Goal: Task Accomplishment & Management: Use online tool/utility

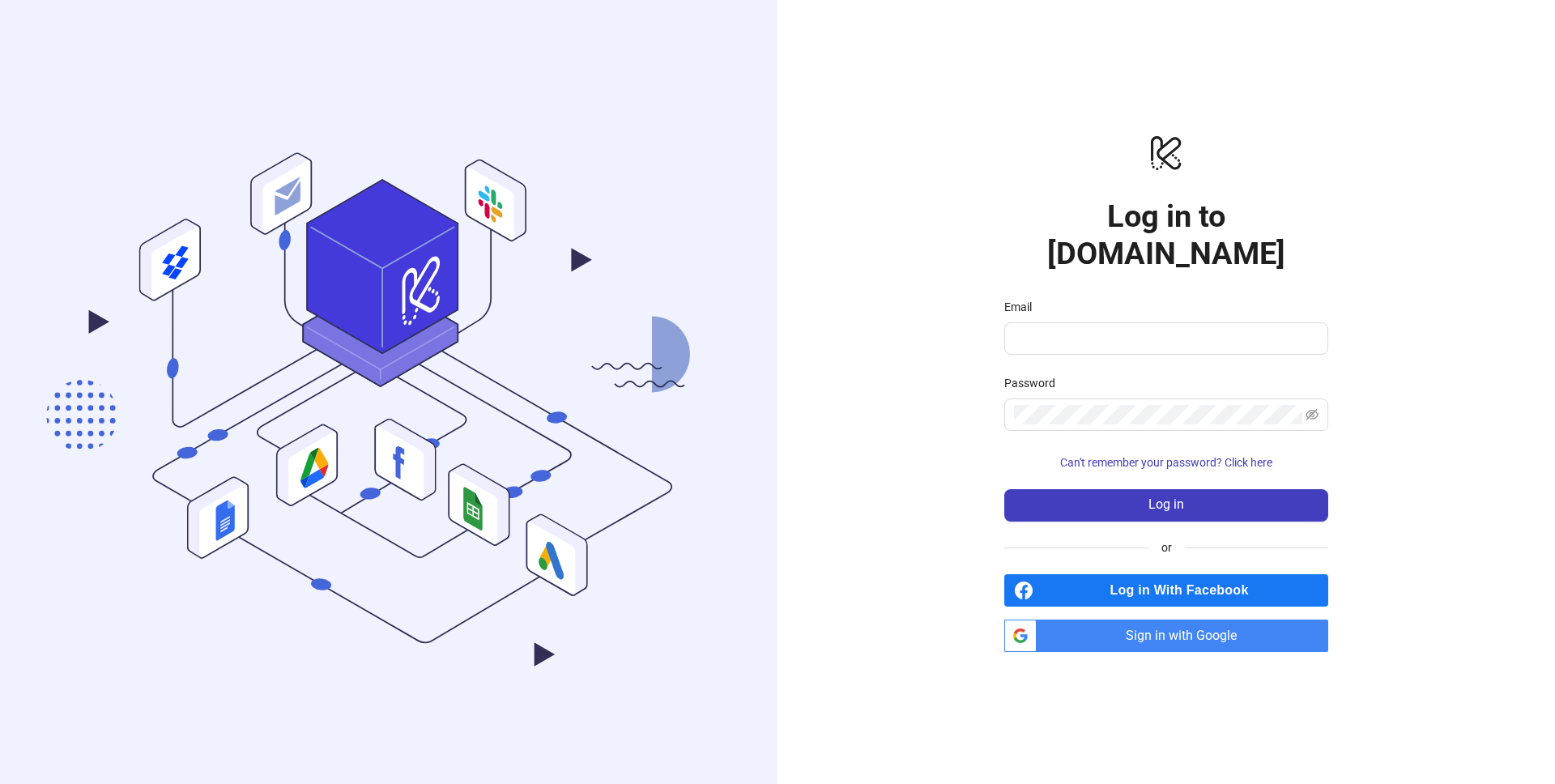
click at [1160, 624] on span "Sign in with Google" at bounding box center [1186, 635] width 285 height 32
click at [1117, 329] on input "Email" at bounding box center [1165, 338] width 301 height 20
click at [1152, 619] on span "Sign in with Google" at bounding box center [1186, 635] width 285 height 32
click at [1056, 322] on span at bounding box center [1167, 338] width 324 height 32
click at [1047, 329] on input "Email" at bounding box center [1165, 338] width 301 height 20
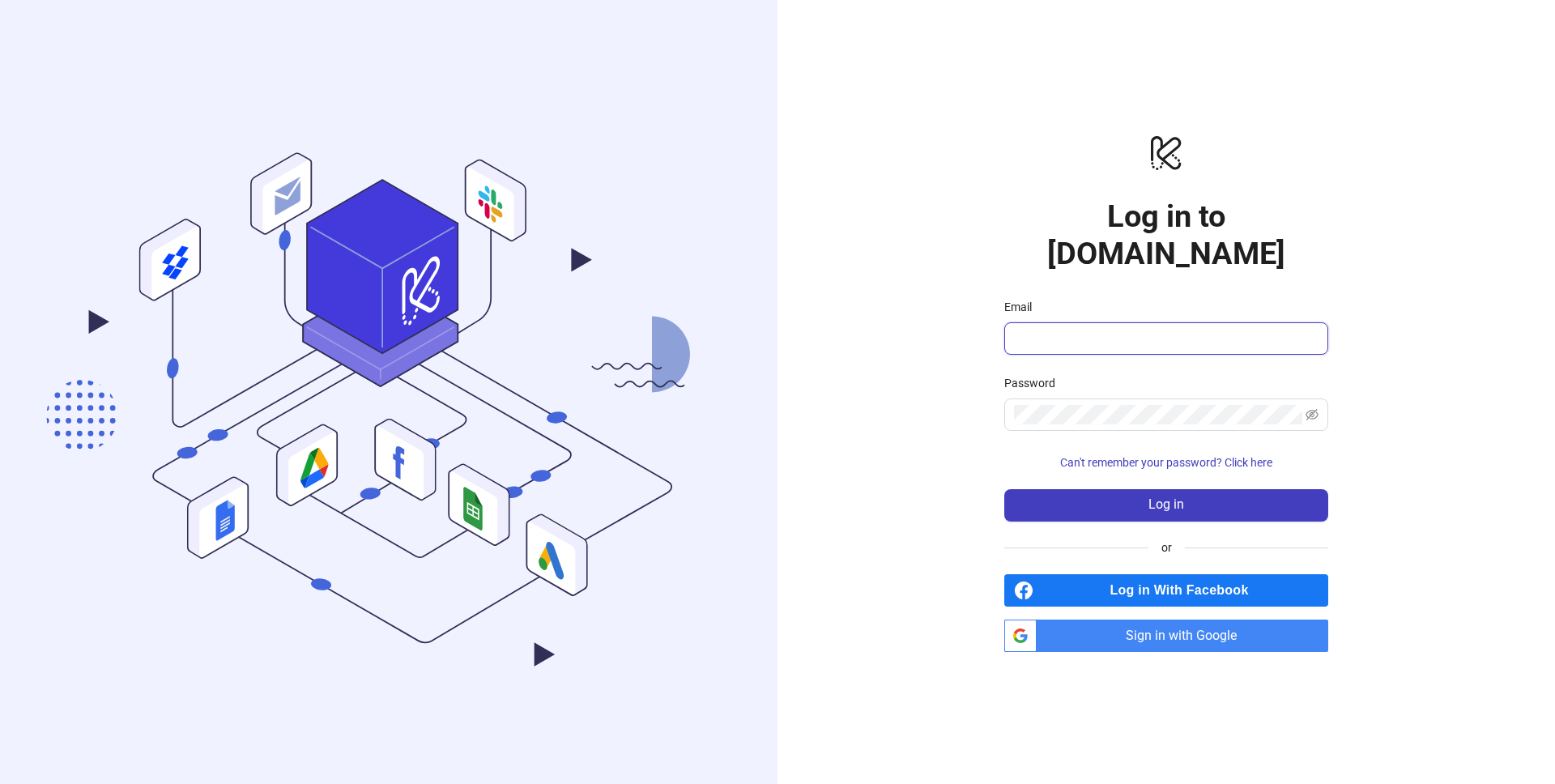
click at [1047, 329] on input "Email" at bounding box center [1165, 338] width 301 height 20
click at [0, 783] on com-1password-button at bounding box center [0, 784] width 0 height 0
click at [1143, 329] on input "Email" at bounding box center [1165, 338] width 301 height 20
click at [1196, 329] on input "Email" at bounding box center [1165, 338] width 301 height 20
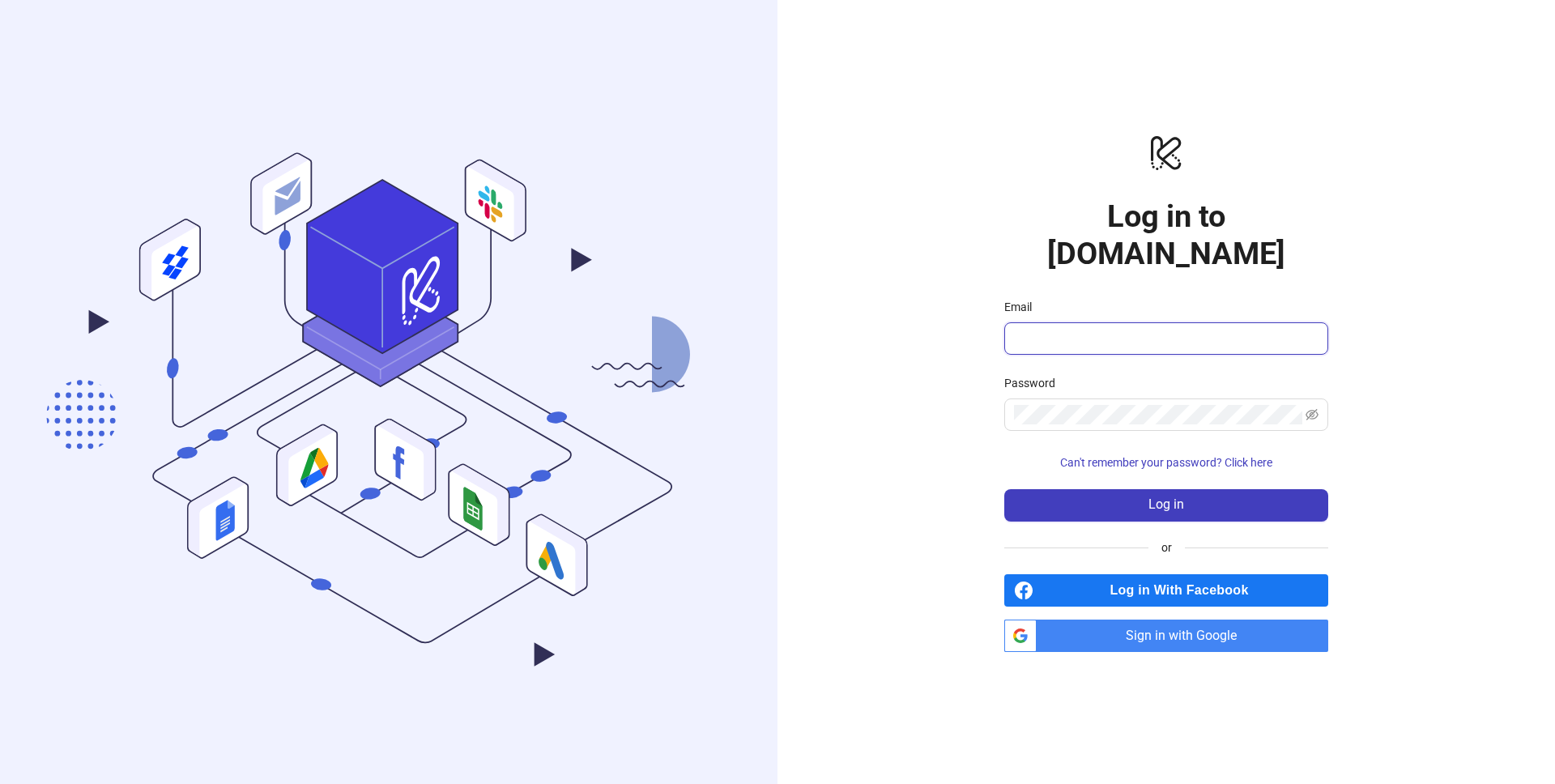
click at [1196, 329] on input "Email" at bounding box center [1165, 338] width 301 height 20
click at [1125, 329] on input "Email" at bounding box center [1165, 338] width 301 height 20
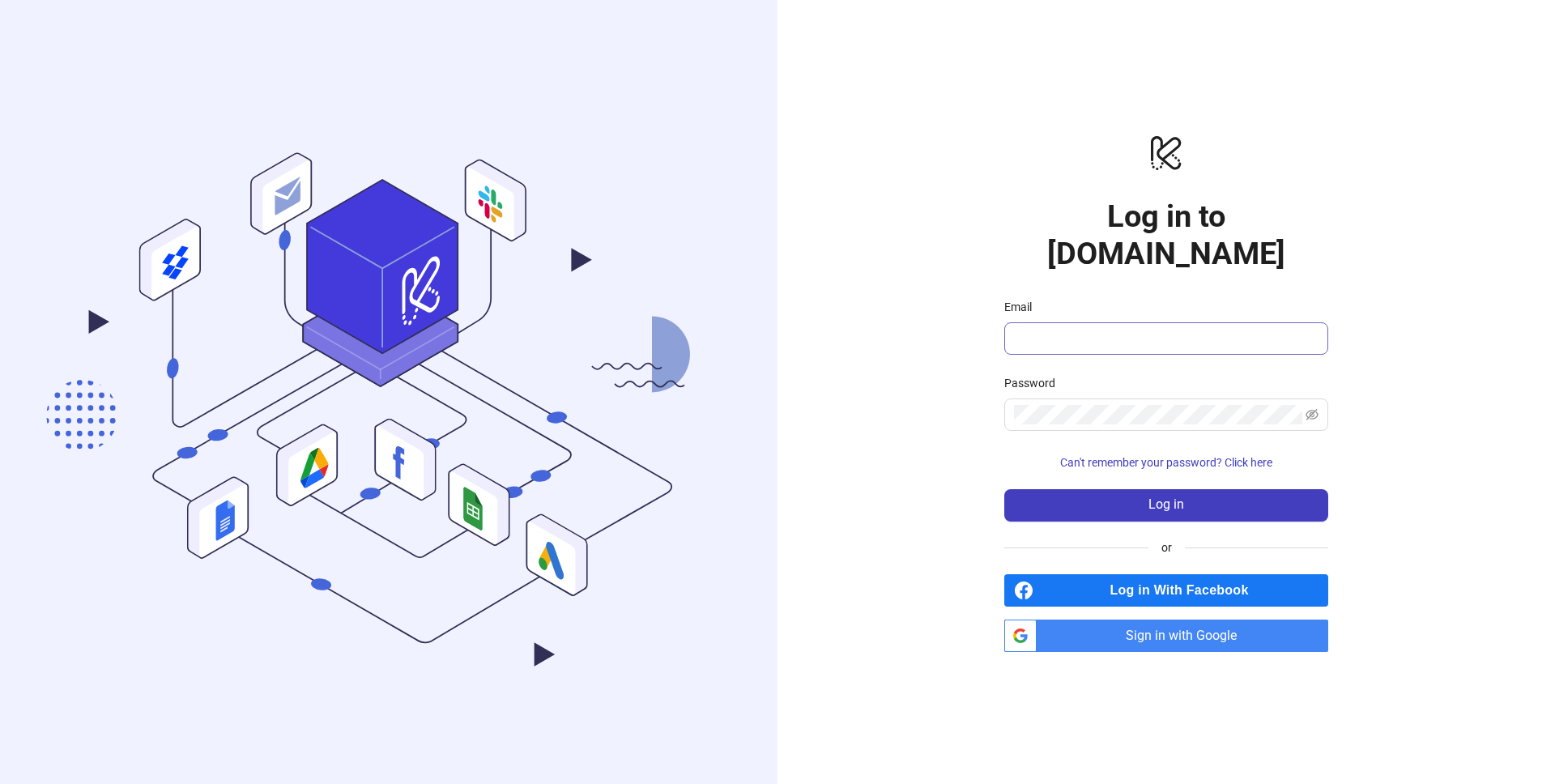
click at [1318, 322] on span at bounding box center [1167, 338] width 324 height 32
click at [0, 783] on com-1password-button at bounding box center [0, 784] width 0 height 0
type input "**********"
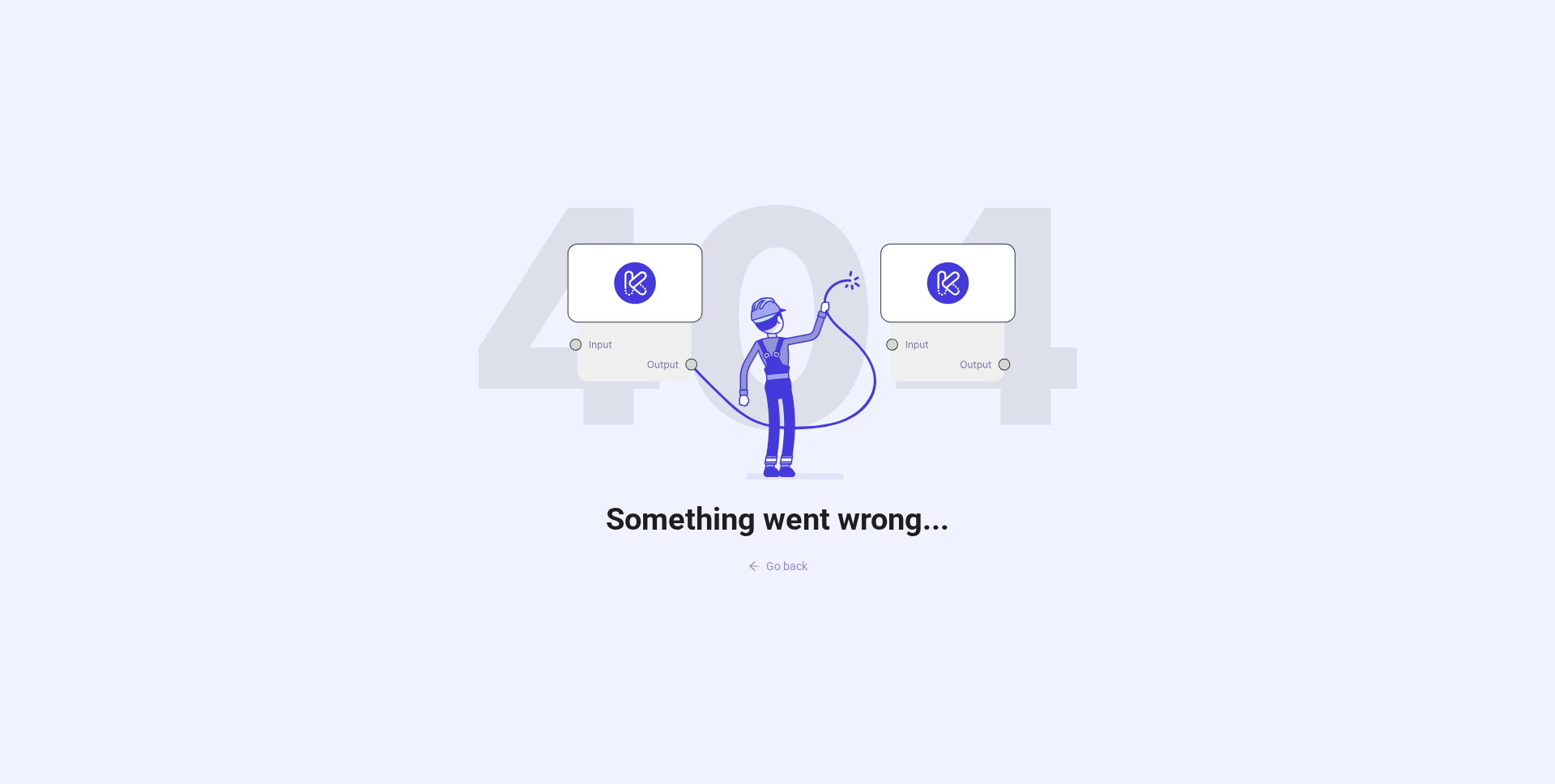
click at [791, 563] on span "Go back" at bounding box center [787, 566] width 42 height 13
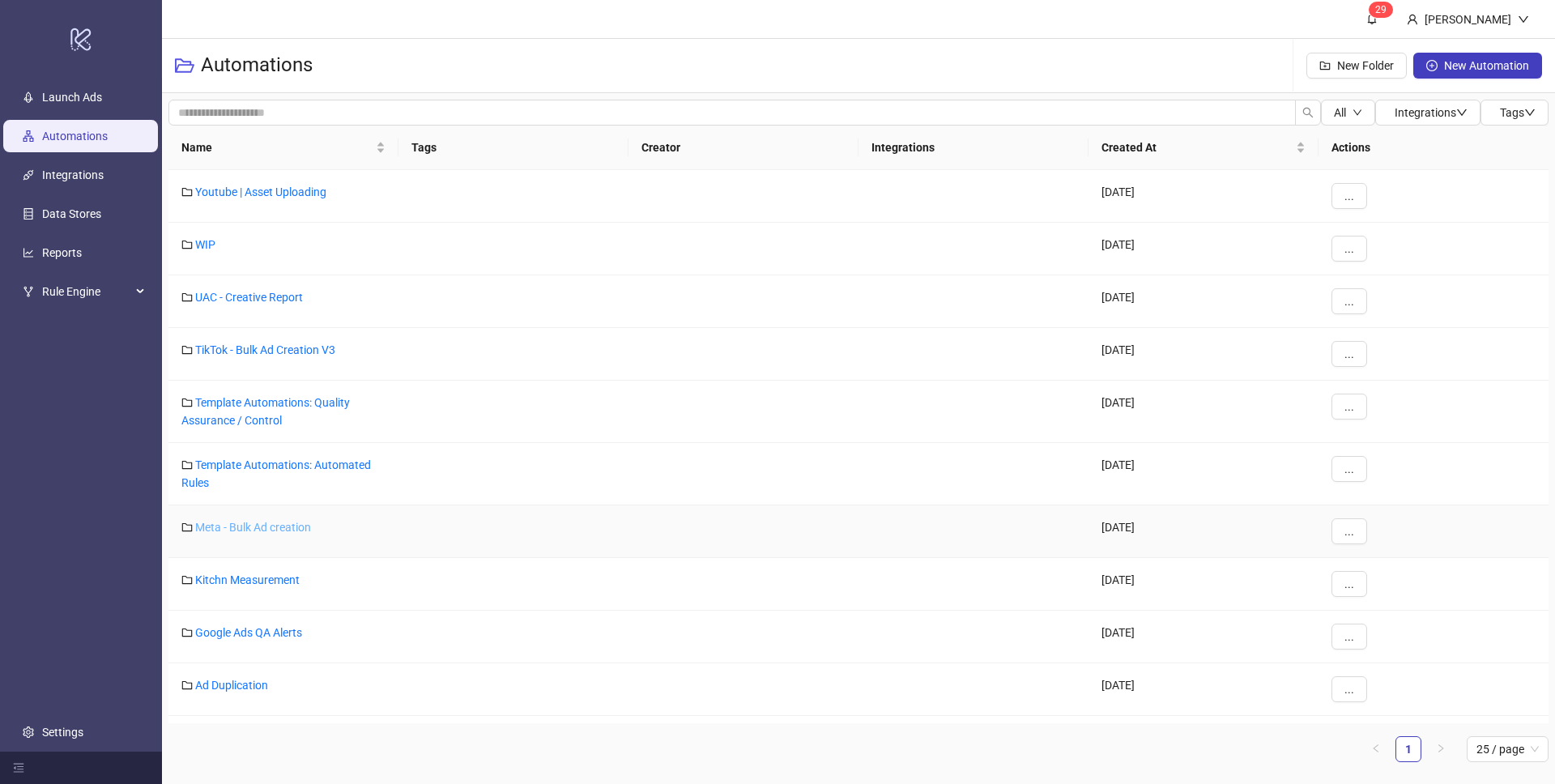
click at [264, 529] on link "Meta - Bulk Ad creation" at bounding box center [253, 527] width 116 height 13
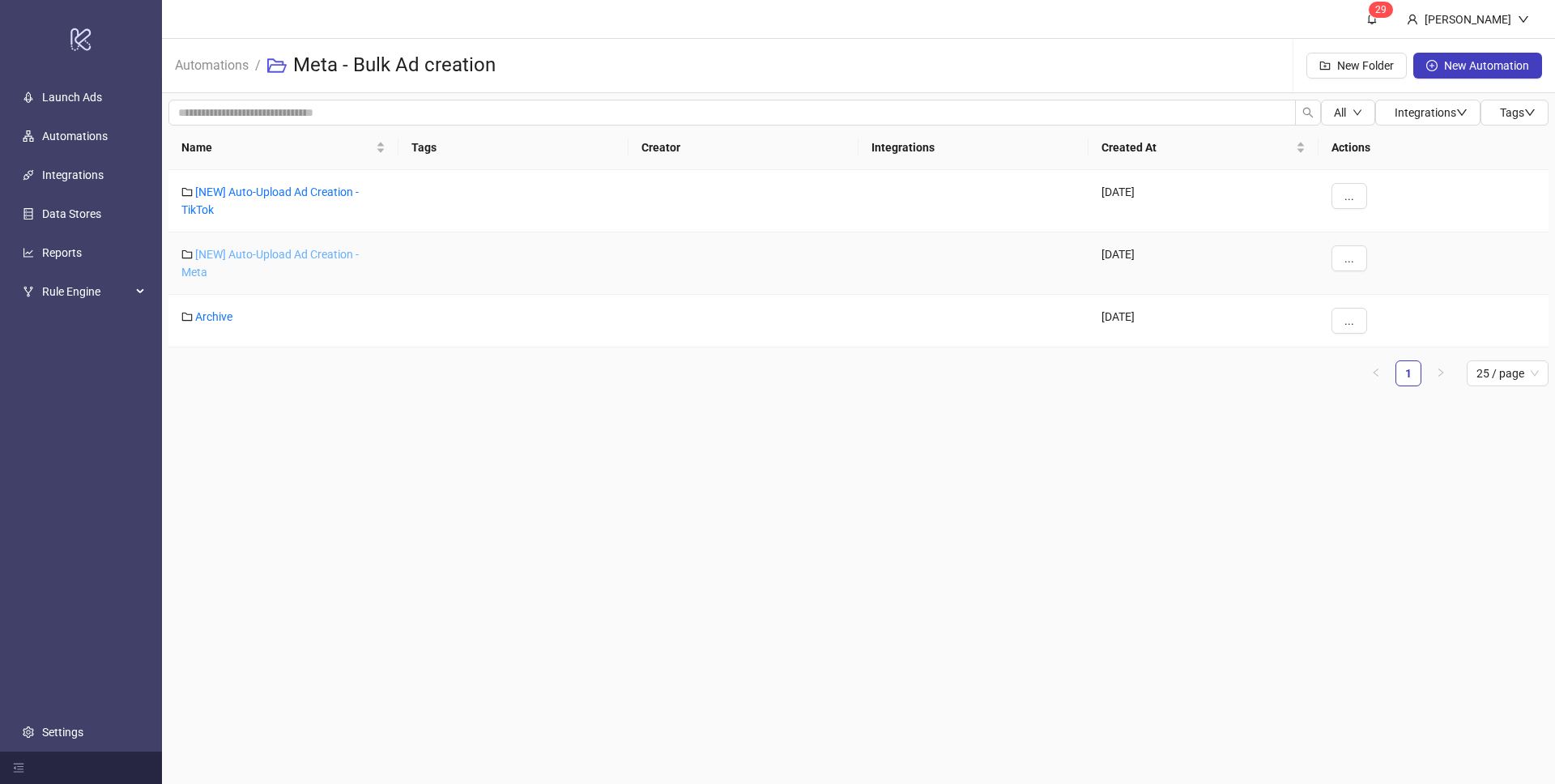
click at [322, 253] on link "[NEW] Auto-Upload Ad Creation - Meta" at bounding box center [270, 263] width 177 height 31
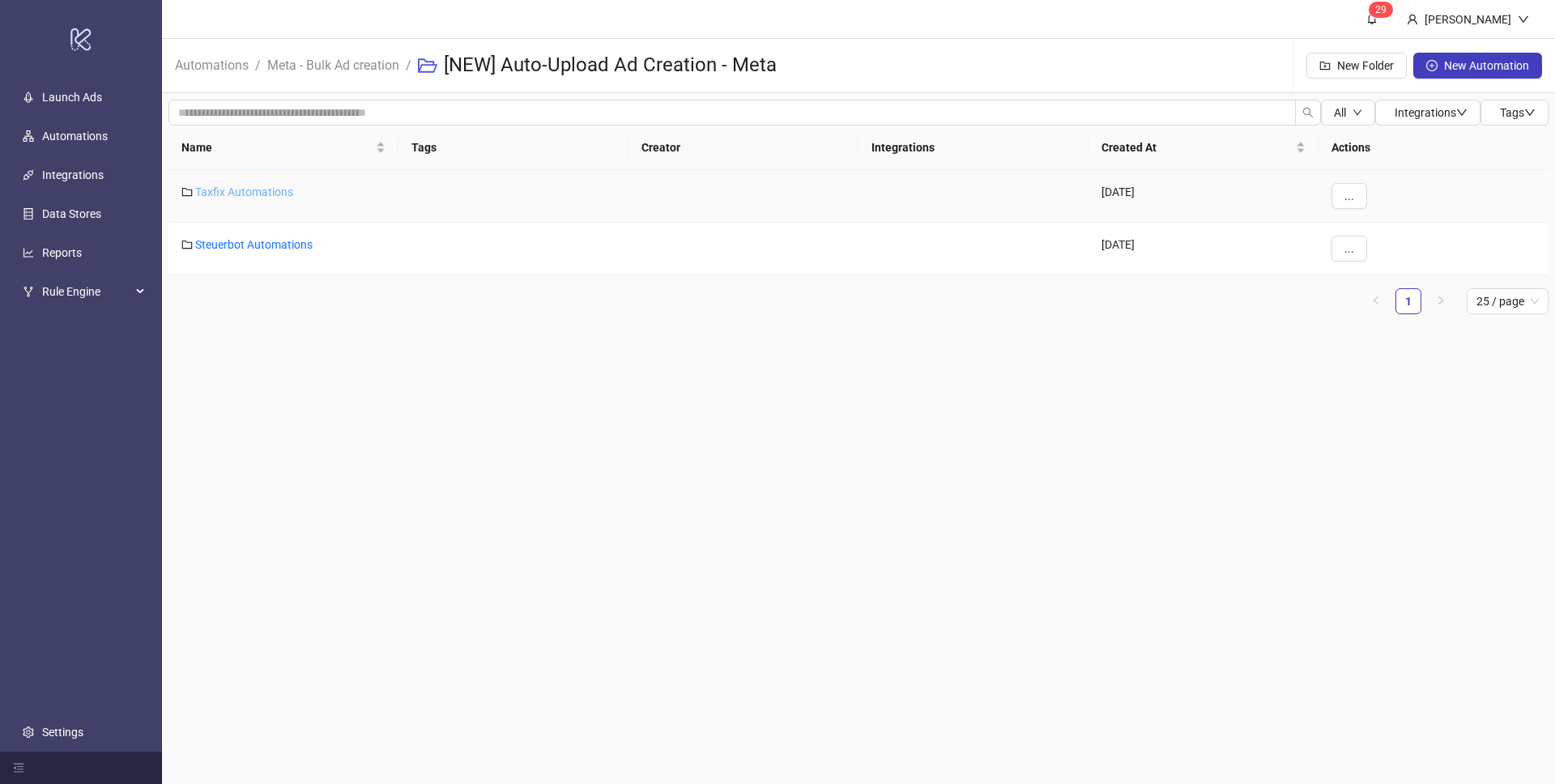
click at [283, 189] on link "Taxfix Automations" at bounding box center [244, 192] width 98 height 13
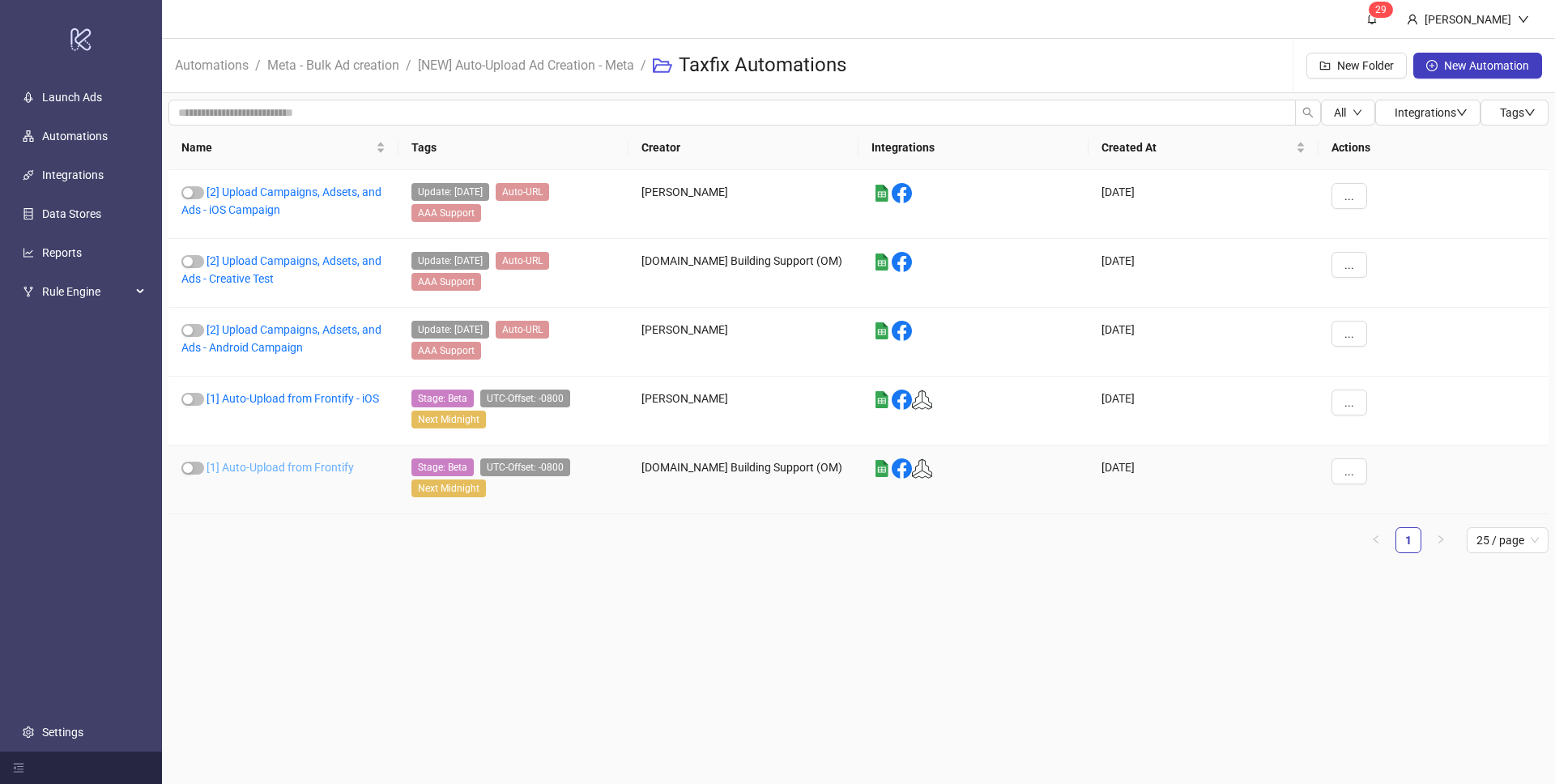
click at [346, 472] on link "[1] Auto-Upload from Frontify" at bounding box center [280, 468] width 148 height 13
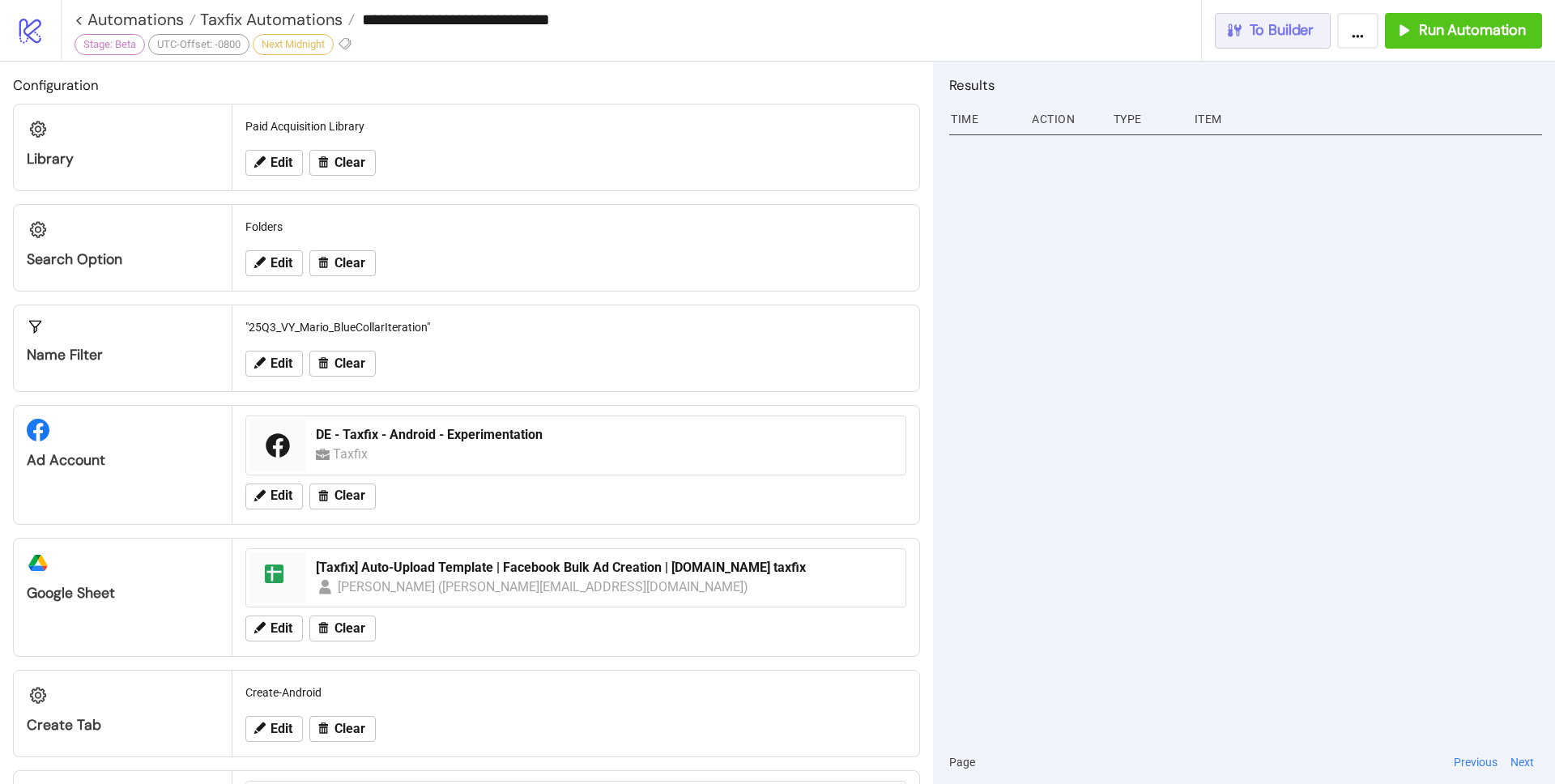
click at [1269, 29] on span "To Builder" at bounding box center [1282, 30] width 64 height 19
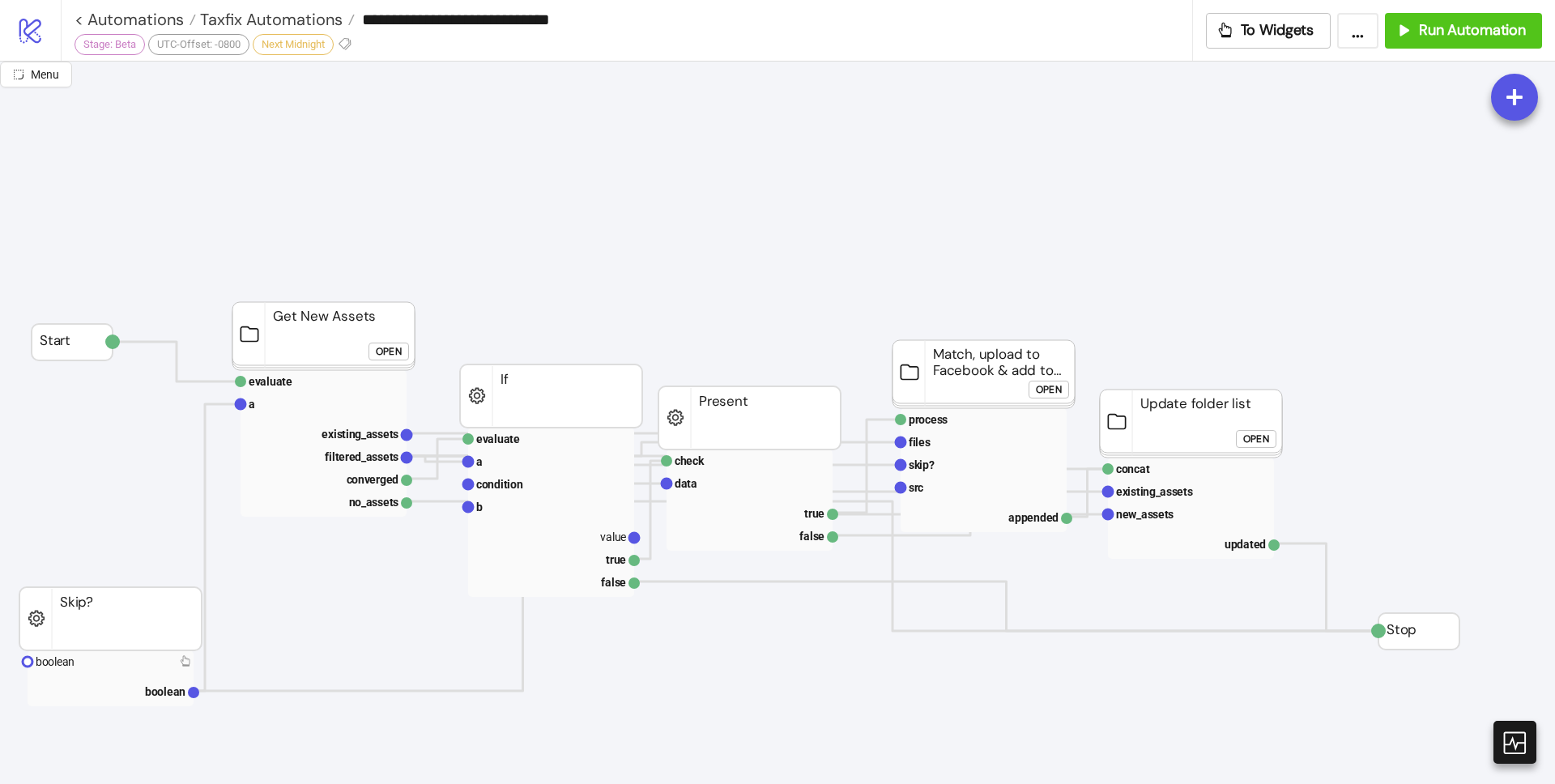
click at [1348, 41] on button "..." at bounding box center [1358, 31] width 42 height 36
click at [1337, 70] on span "Export Automation" at bounding box center [1316, 67] width 96 height 18
